Goal: Task Accomplishment & Management: Use online tool/utility

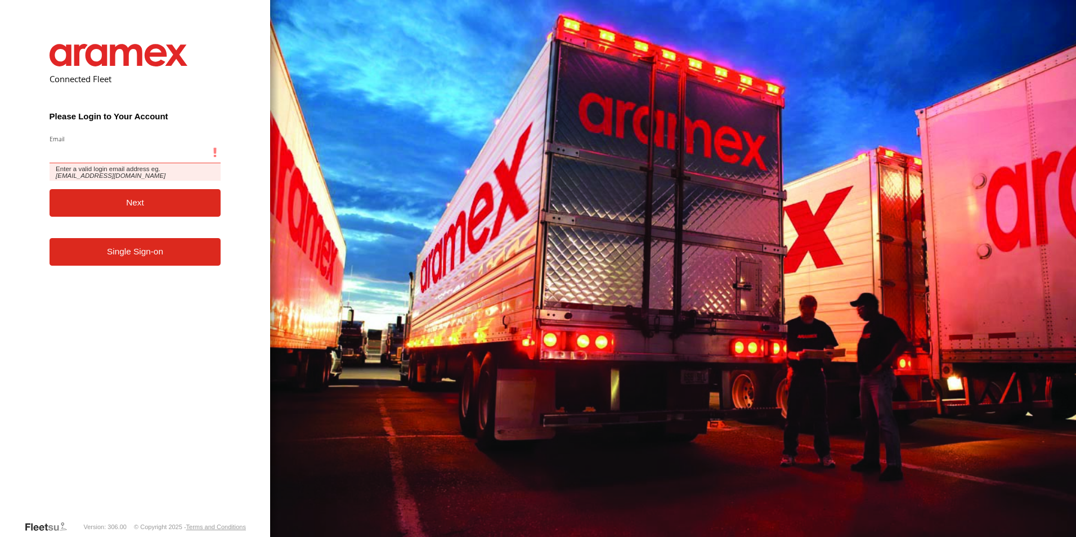
click at [85, 148] on input "Email" at bounding box center [136, 153] width 172 height 20
type input "**********"
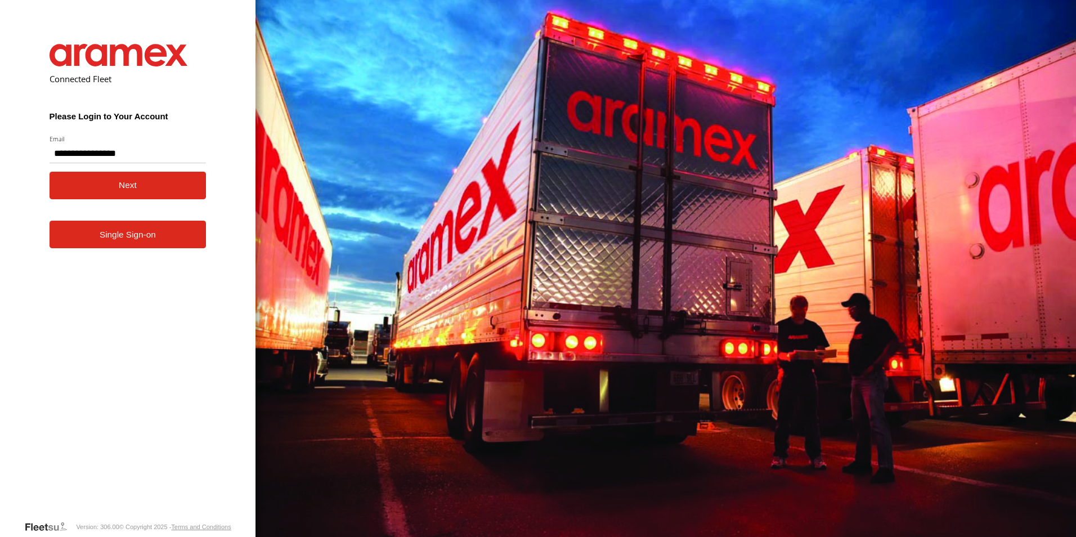
click at [91, 194] on button "Next" at bounding box center [128, 186] width 157 height 28
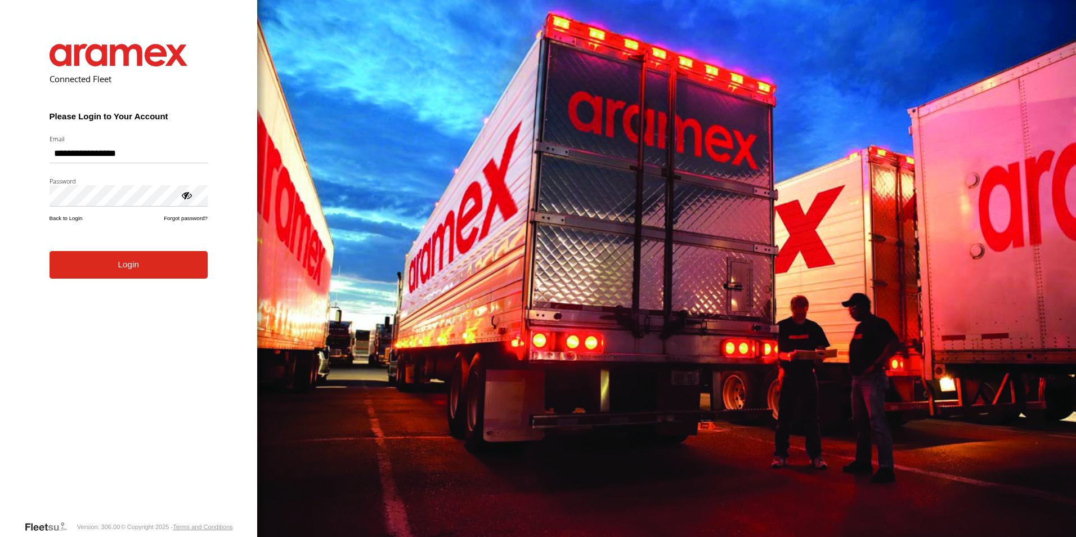
click at [103, 279] on button "Login" at bounding box center [129, 265] width 158 height 28
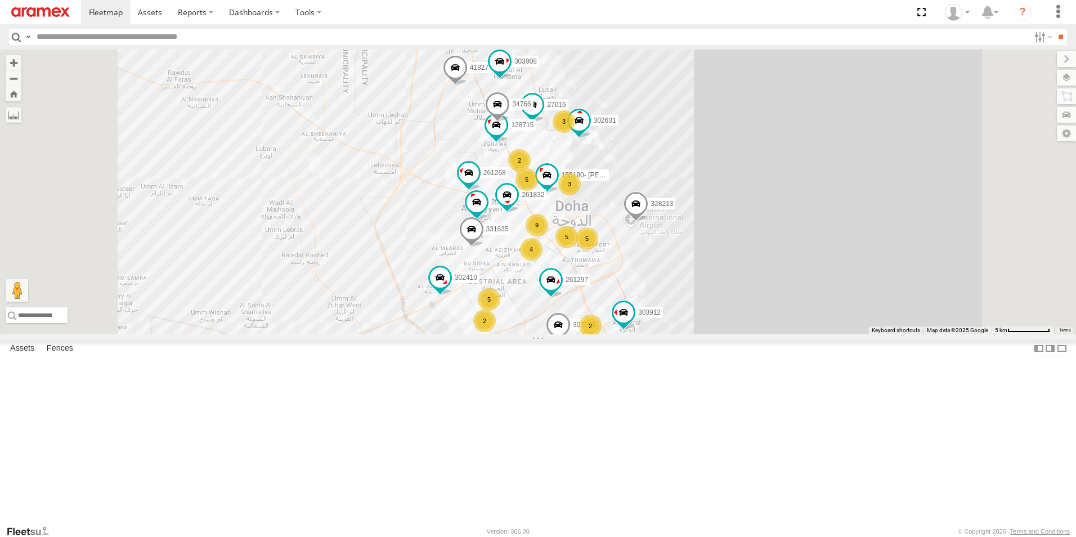
click at [38, 38] on input "text" at bounding box center [530, 37] width 997 height 16
paste input "******"
type input "******"
click at [1054, 29] on input "**" at bounding box center [1060, 37] width 13 height 16
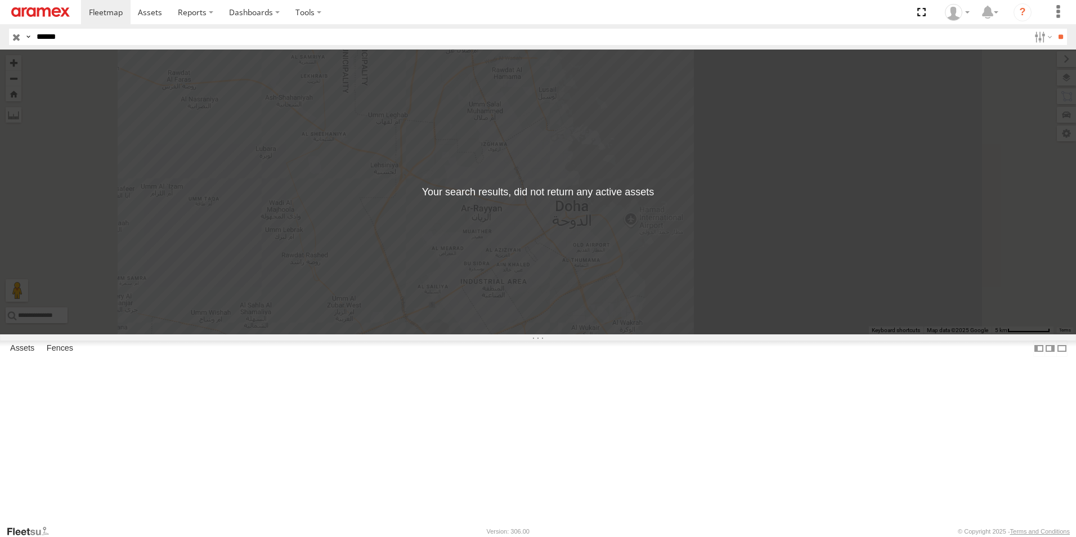
click at [15, 35] on input "button" at bounding box center [16, 37] width 15 height 16
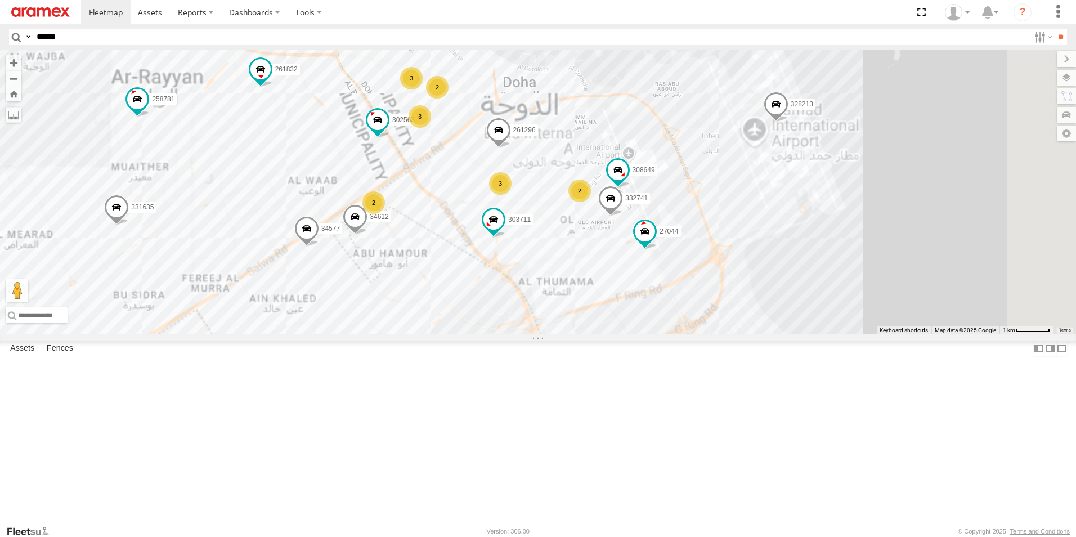
drag, startPoint x: 709, startPoint y: 316, endPoint x: 679, endPoint y: 149, distance: 170.5
click at [679, 149] on div "261268 258781 307163 261297 34552 261832 41827 328213 27016 303912 331635 34766…" at bounding box center [538, 192] width 1076 height 285
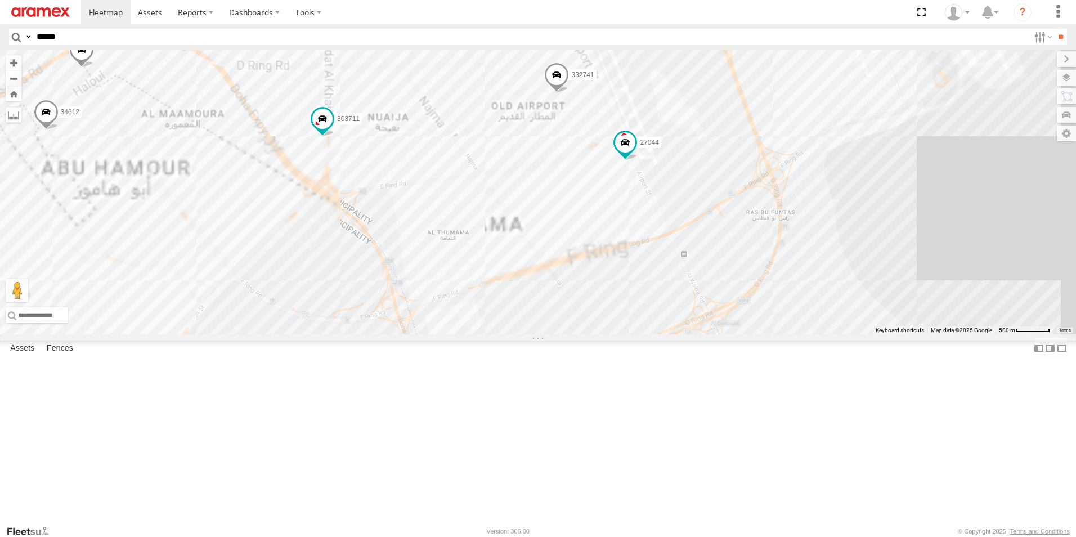
drag, startPoint x: 731, startPoint y: 205, endPoint x: 689, endPoint y: 347, distance: 147.5
click at [689, 334] on div "261268 258781 307163 261297 34552 261832 41827 328213 27016 303912 331635 34766…" at bounding box center [538, 192] width 1076 height 285
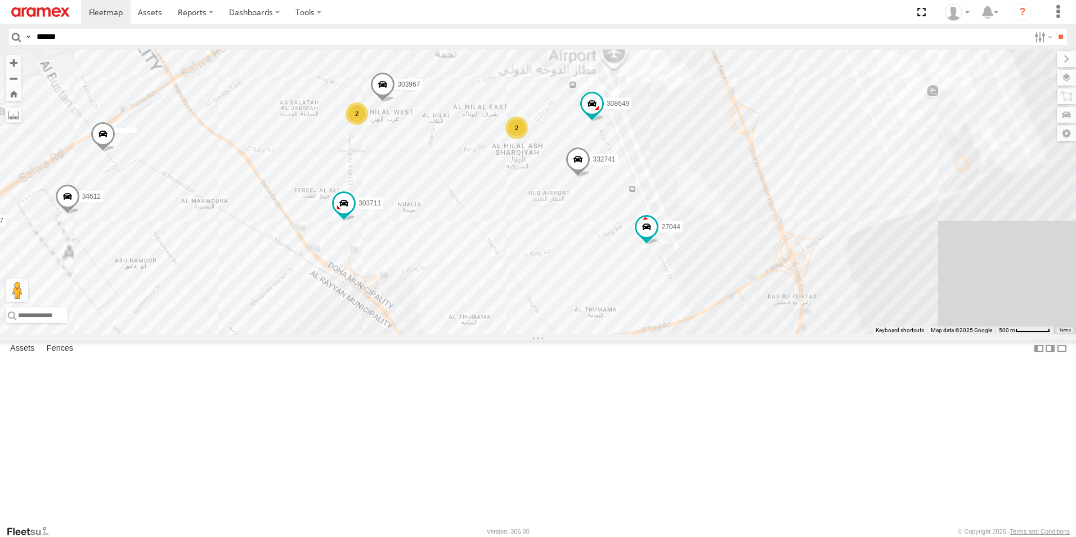
drag, startPoint x: 701, startPoint y: 284, endPoint x: 732, endPoint y: 360, distance: 81.5
click at [732, 334] on div "261268 258781 307163 261297 34552 261832 41827 328213 27016 303912 331635 34766…" at bounding box center [538, 192] width 1076 height 285
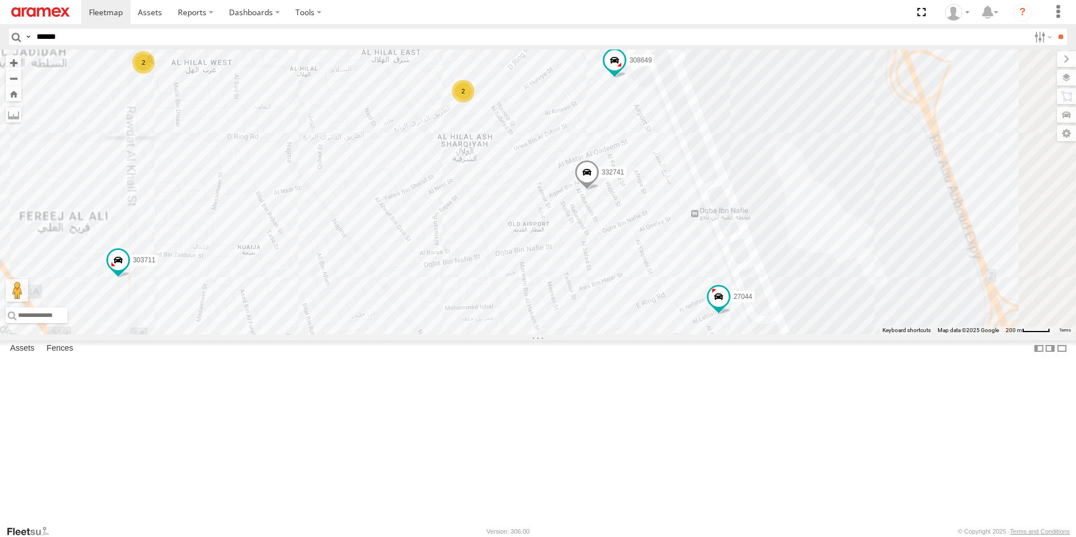
click at [599, 191] on span at bounding box center [587, 175] width 25 height 30
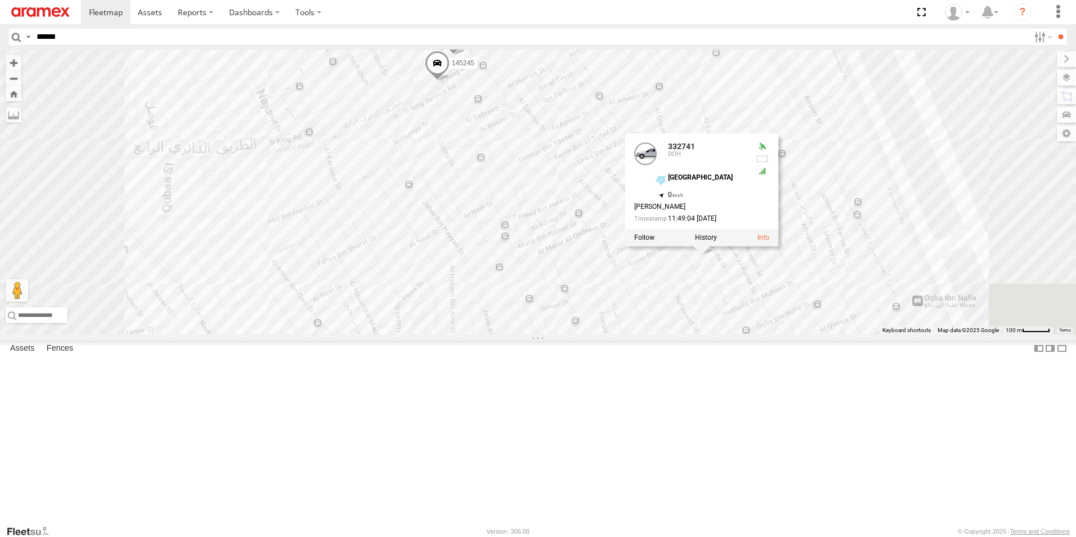
click at [450, 81] on span at bounding box center [437, 66] width 25 height 30
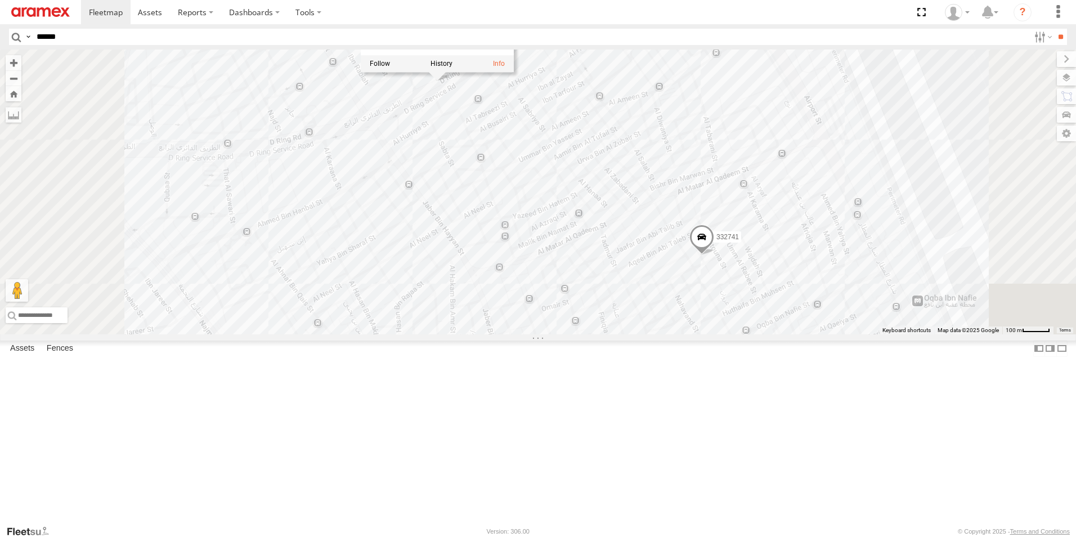
click at [623, 199] on div "261268 258781 307163 261297 34552 261832 41827 328213 27016 303912 331635 34766…" at bounding box center [538, 192] width 1076 height 285
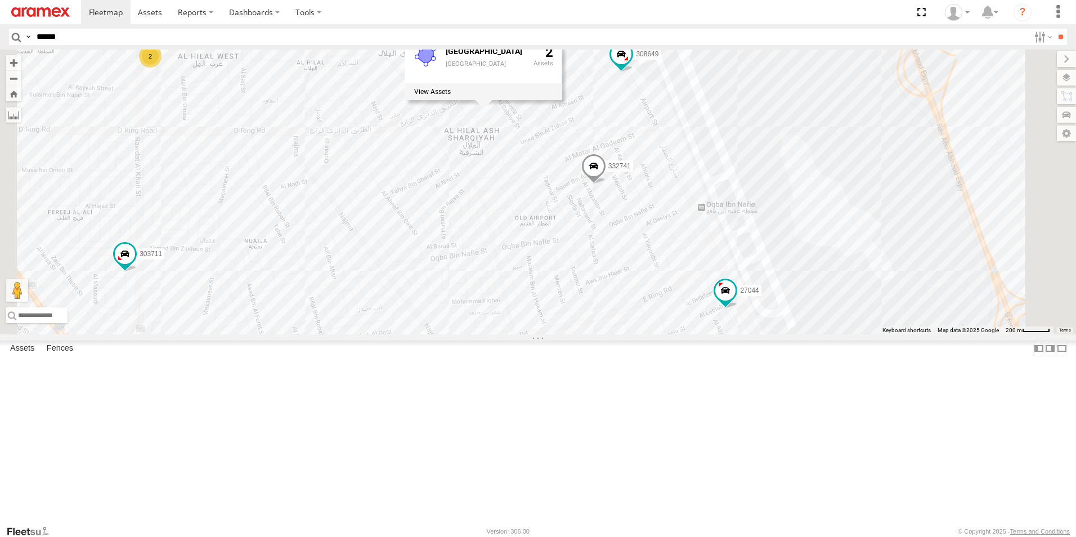
drag, startPoint x: 742, startPoint y: 298, endPoint x: 622, endPoint y: 258, distance: 126.4
click at [622, 258] on div "261268 258781 307163 261297 34552 261832 41827 328213 27016 303912 331635 34766…" at bounding box center [538, 192] width 1076 height 285
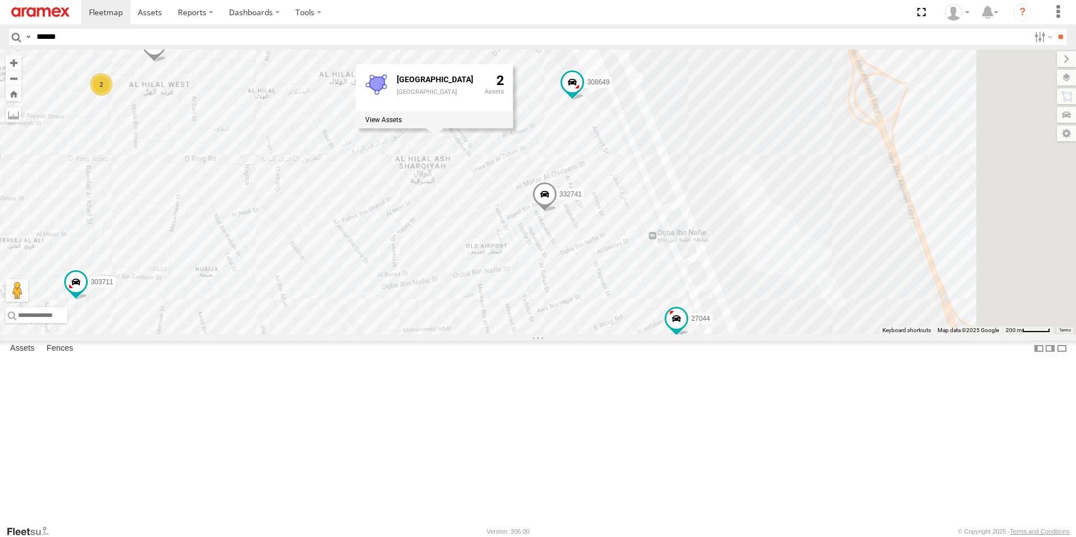
drag, startPoint x: 704, startPoint y: 284, endPoint x: 651, endPoint y: 322, distance: 65.3
click at [651, 322] on div "261268 258781 307163 261297 34552 261832 41827 328213 27016 303912 331635 34766…" at bounding box center [538, 192] width 1076 height 285
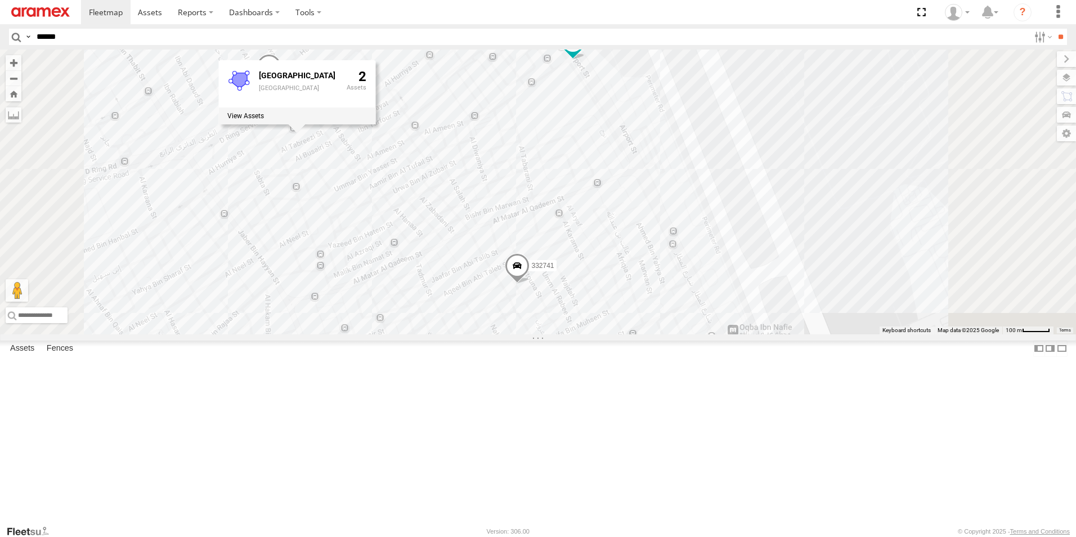
click at [583, 52] on span at bounding box center [573, 42] width 20 height 20
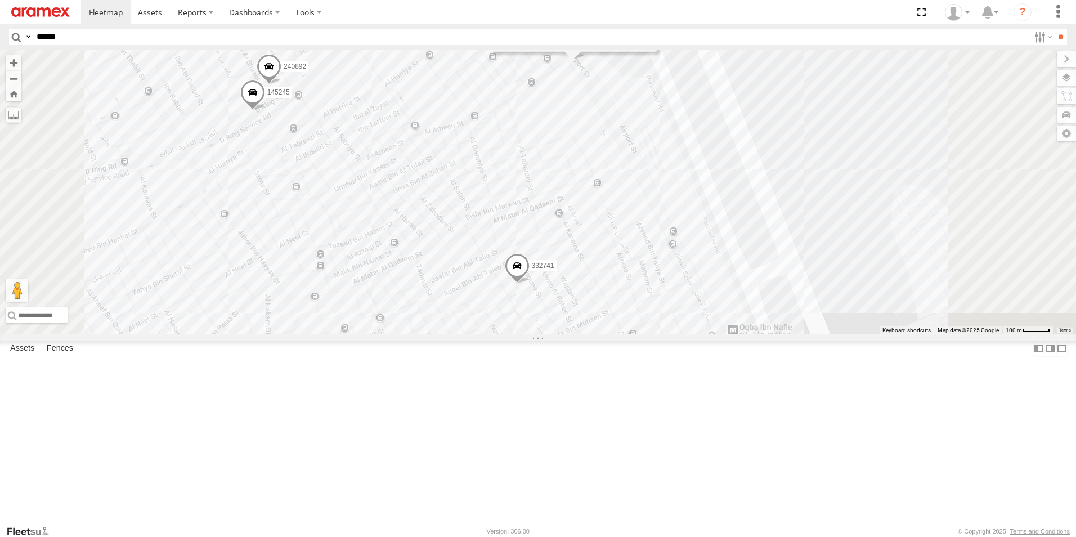
click at [530, 284] on span at bounding box center [517, 268] width 25 height 30
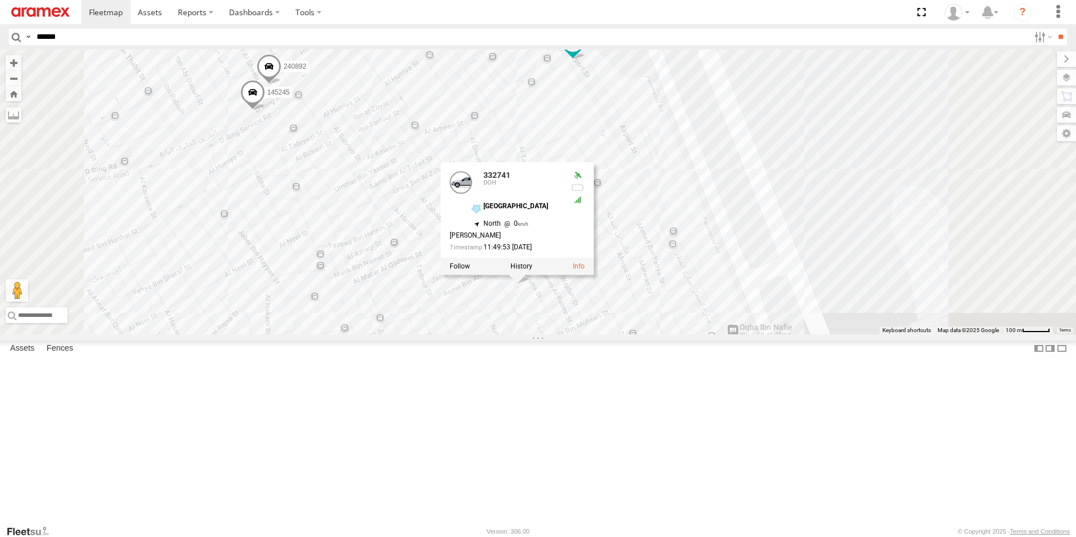
click at [583, 52] on span at bounding box center [573, 42] width 20 height 20
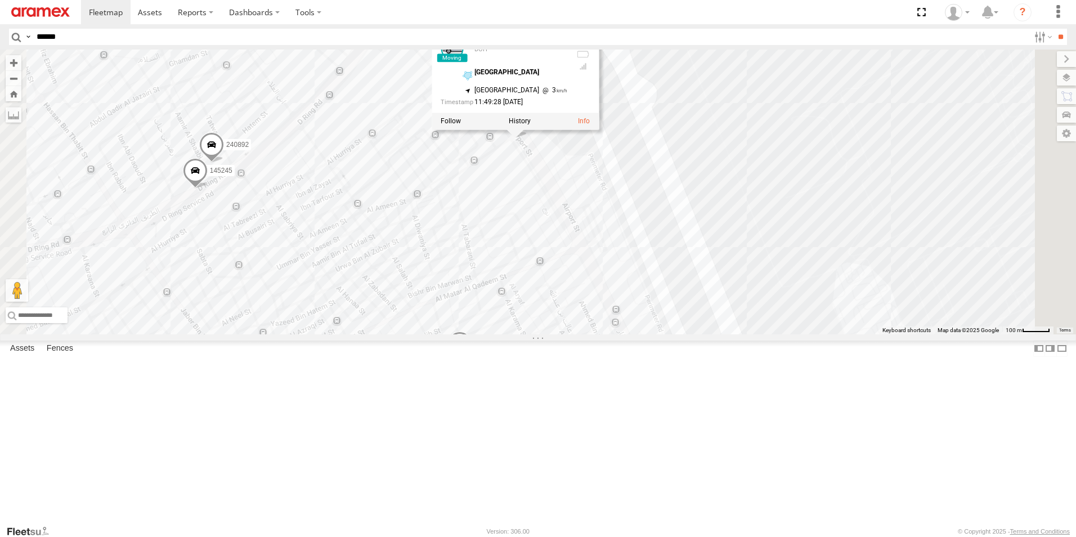
drag, startPoint x: 697, startPoint y: 196, endPoint x: 636, endPoint y: 280, distance: 103.6
click at [636, 280] on div "261268 258781 307163 261297 34552 261832 41827 328213 27016 303912 331635 34766…" at bounding box center [538, 192] width 1076 height 285
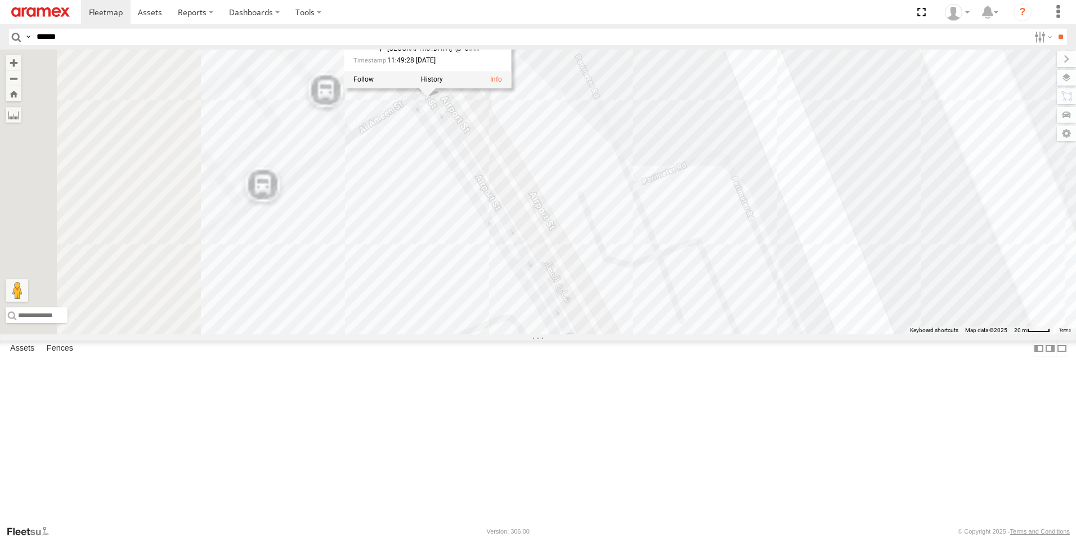
drag, startPoint x: 497, startPoint y: 167, endPoint x: 642, endPoint y: 293, distance: 192.3
click at [642, 293] on div "261268 258781 307163 261297 34552 261832 41827 328213 27016 303912 331635 34766…" at bounding box center [538, 192] width 1076 height 285
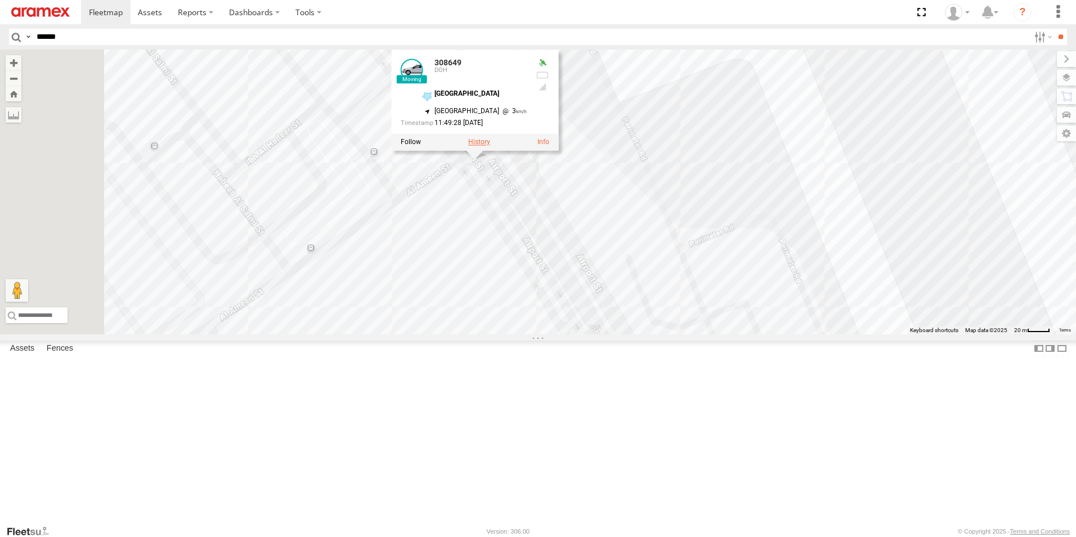
click at [490, 146] on label at bounding box center [479, 142] width 22 height 8
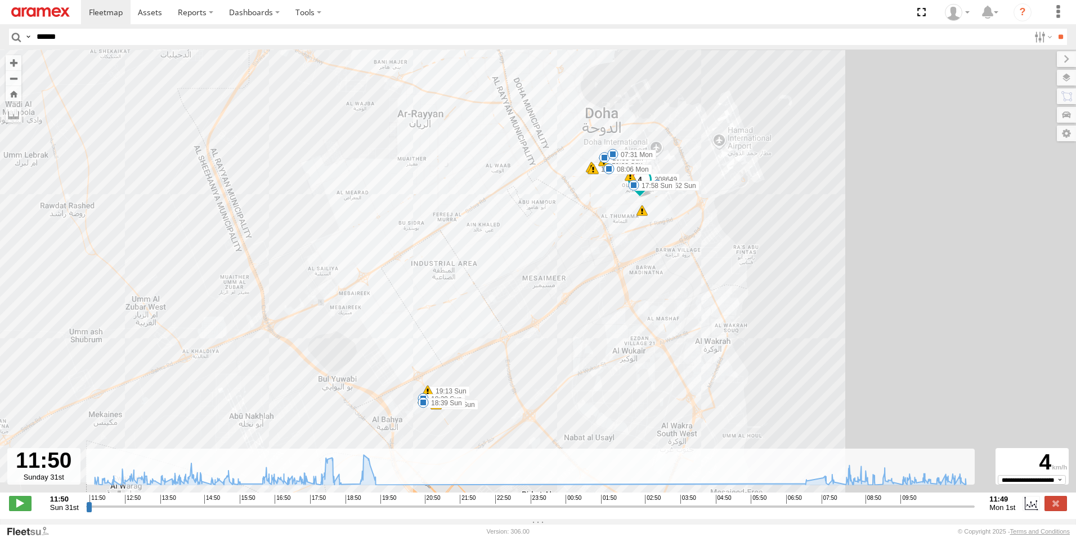
click at [829, 512] on input "range" at bounding box center [530, 506] width 889 height 11
click at [20, 504] on span at bounding box center [20, 503] width 23 height 15
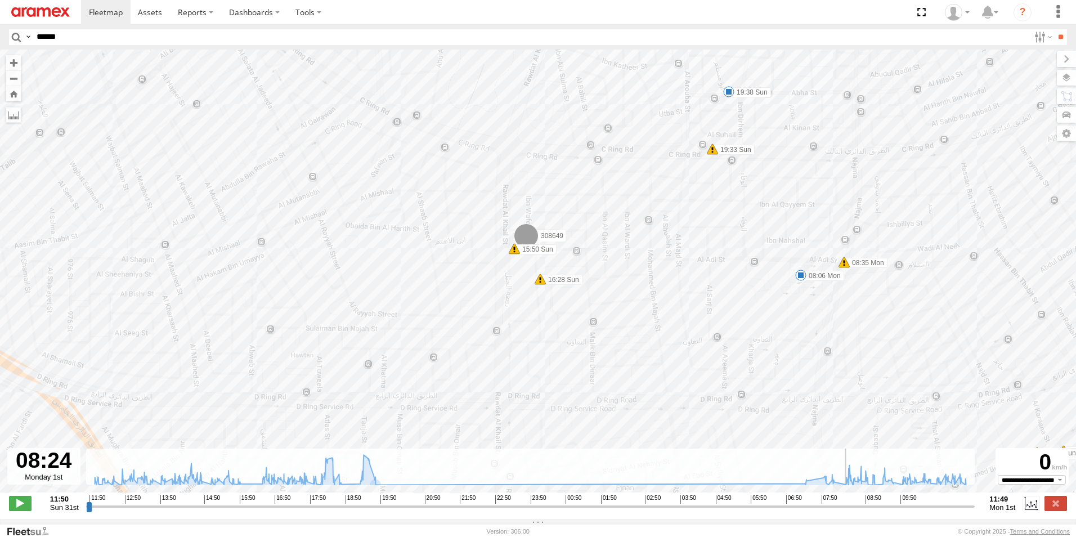
type input "**********"
